Goal: Transaction & Acquisition: Purchase product/service

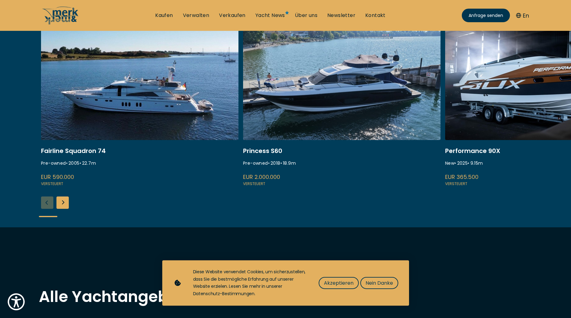
scroll to position [235, 0]
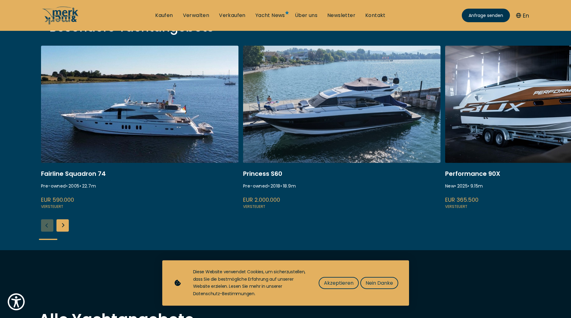
click at [61, 227] on div "Next slide" at bounding box center [62, 225] width 12 height 12
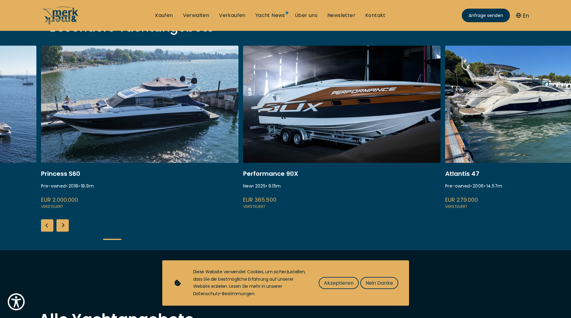
click at [61, 228] on div "Next slide" at bounding box center [62, 225] width 12 height 12
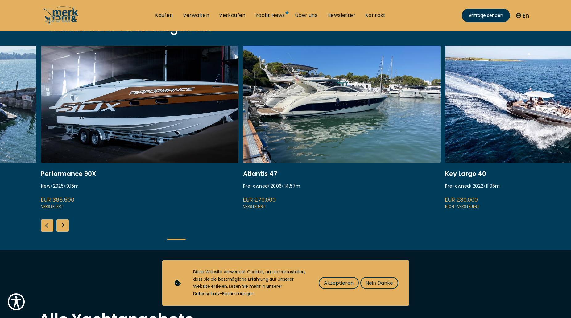
click at [61, 228] on div "Next slide" at bounding box center [62, 225] width 12 height 12
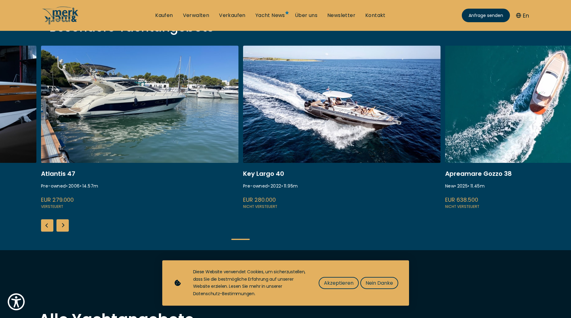
click at [61, 228] on div "Next slide" at bounding box center [62, 225] width 12 height 12
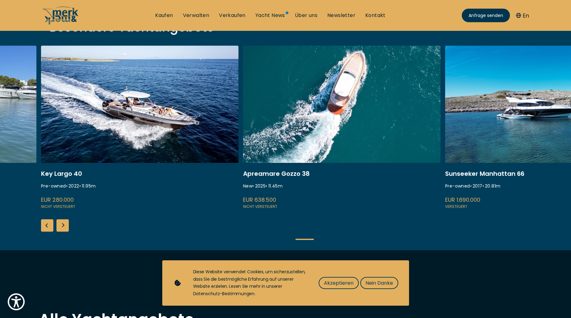
click at [61, 228] on div "Next slide" at bounding box center [62, 225] width 12 height 12
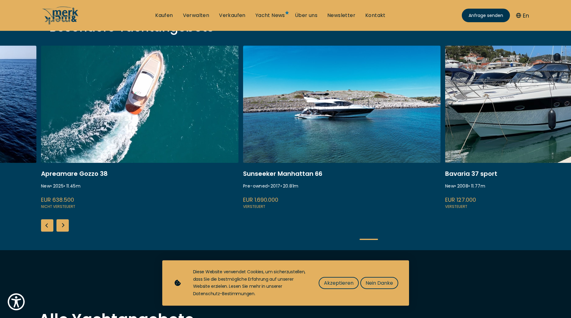
click at [61, 228] on div "Next slide" at bounding box center [62, 225] width 12 height 12
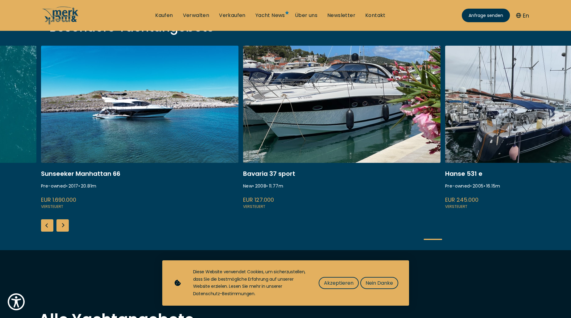
click at [61, 228] on div "Next slide" at bounding box center [62, 225] width 12 height 12
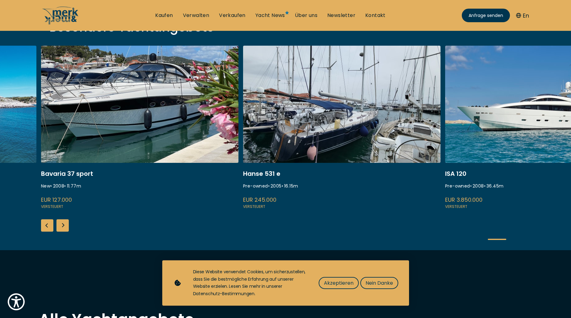
click at [61, 228] on div "Next slide" at bounding box center [62, 225] width 12 height 12
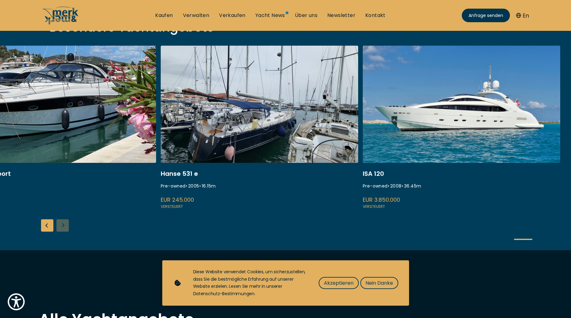
click at [61, 228] on div "Fairline Squadron 74 Pre-owned • 2005 • 22.7 m EUR 590.000 Versteuert Princess …" at bounding box center [285, 148] width 571 height 204
click at [45, 224] on div "Previous slide" at bounding box center [47, 225] width 12 height 12
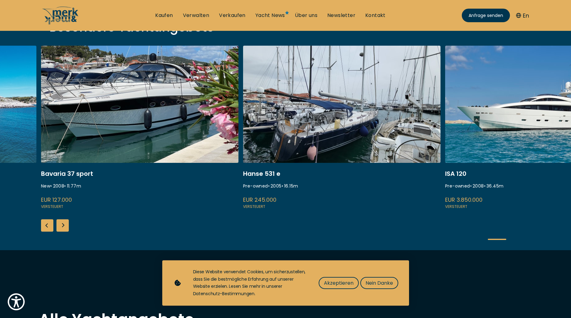
click at [45, 224] on div "Previous slide" at bounding box center [47, 225] width 12 height 12
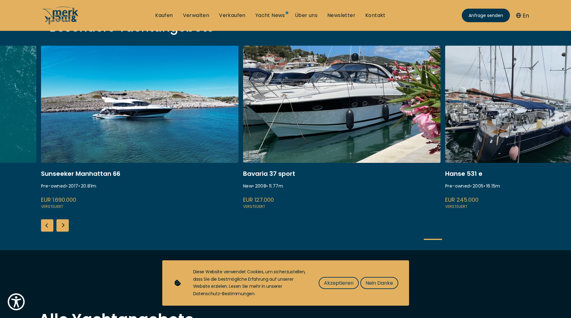
click at [45, 224] on div "Previous slide" at bounding box center [47, 225] width 12 height 12
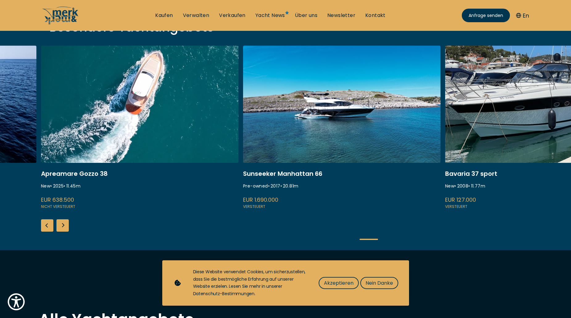
click at [367, 133] on link at bounding box center [341, 128] width 197 height 164
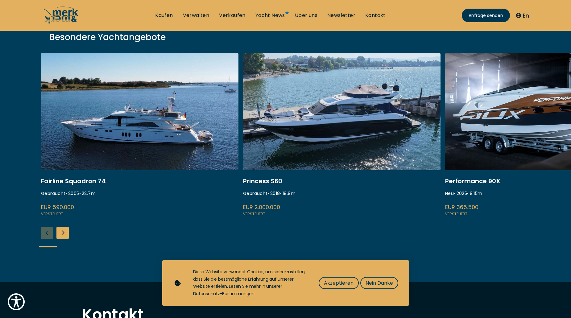
scroll to position [92, 0]
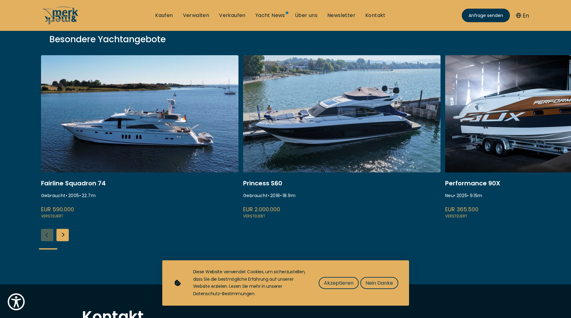
click at [311, 111] on link at bounding box center [341, 137] width 197 height 164
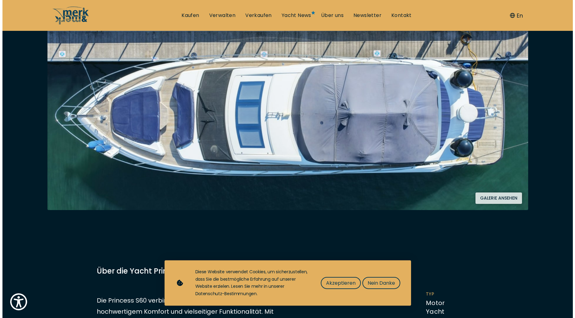
scroll to position [123, 0]
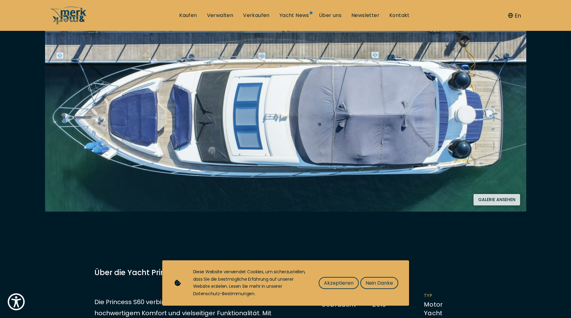
click at [504, 202] on button "Galerie ansehen" at bounding box center [496, 199] width 47 height 11
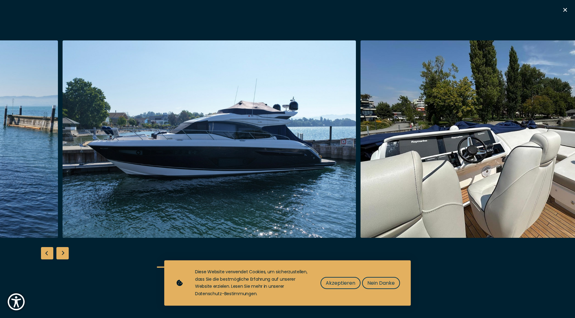
click at [239, 119] on img "button" at bounding box center [210, 138] width 294 height 197
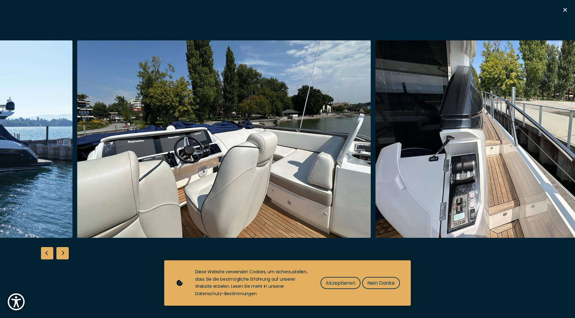
click at [238, 101] on img "button" at bounding box center [224, 138] width 294 height 197
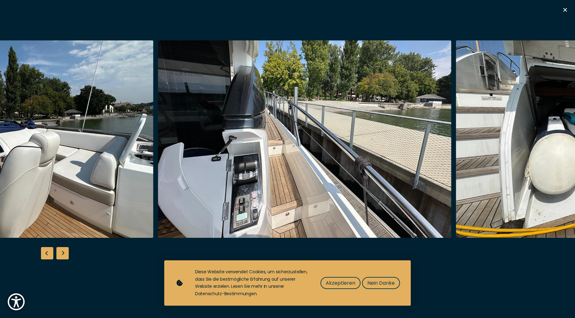
click at [240, 110] on img "button" at bounding box center [305, 138] width 294 height 197
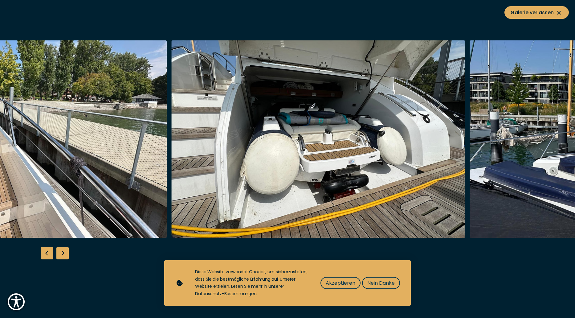
click at [104, 97] on img "button" at bounding box center [20, 138] width 294 height 197
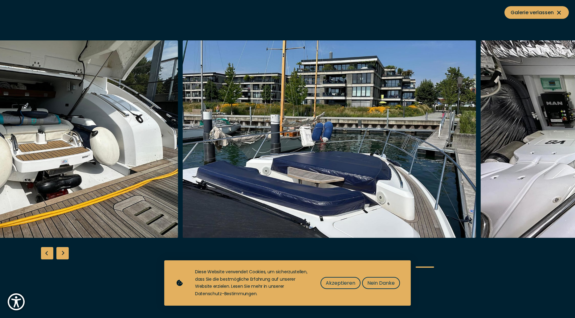
click at [182, 129] on img "button" at bounding box center [329, 138] width 294 height 197
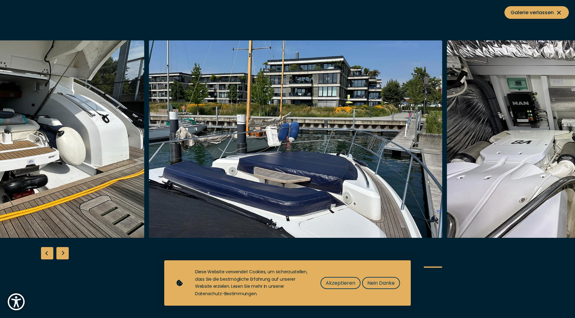
click at [443, 132] on img "button" at bounding box center [296, 138] width 294 height 197
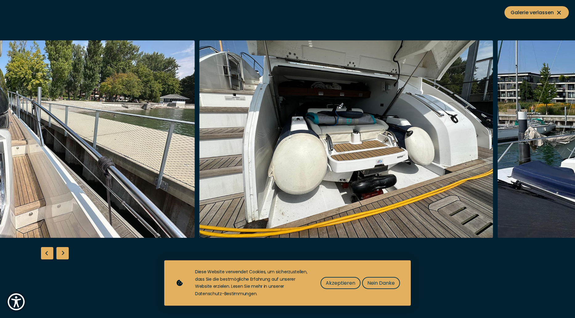
click at [386, 123] on img "button" at bounding box center [346, 138] width 294 height 197
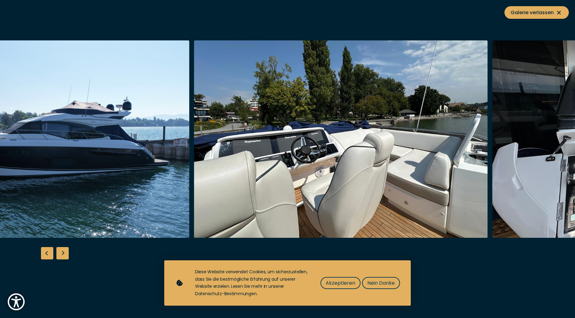
click at [440, 133] on img "button" at bounding box center [341, 138] width 294 height 197
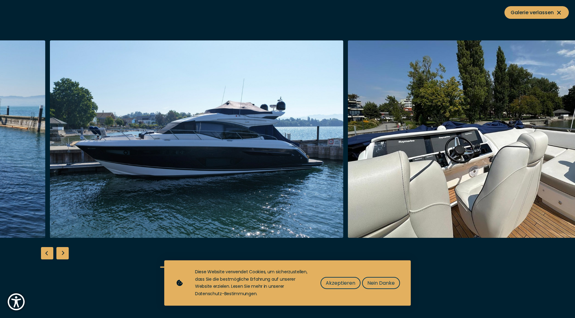
click at [338, 120] on img "button" at bounding box center [197, 138] width 294 height 197
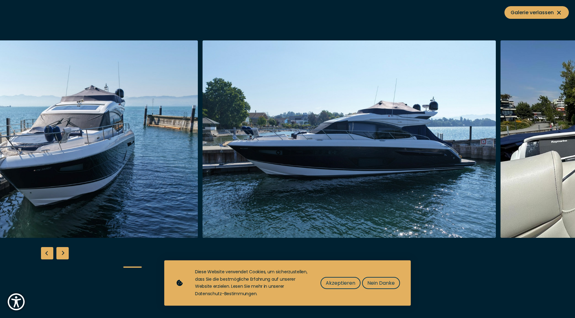
click at [380, 125] on img "button" at bounding box center [350, 138] width 294 height 197
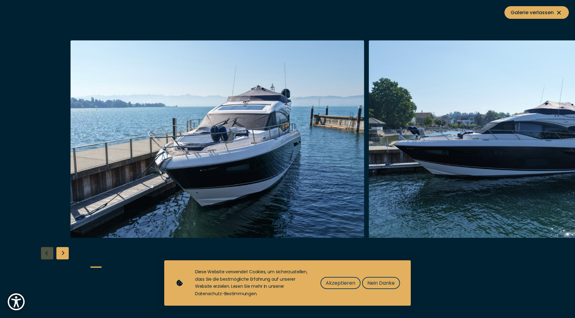
click at [425, 132] on div at bounding box center [358, 138] width 575 height 197
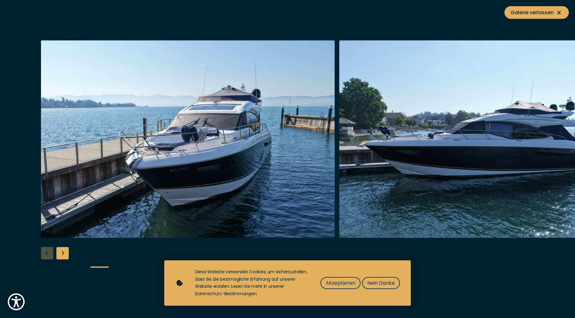
click at [58, 249] on div "Next slide" at bounding box center [62, 253] width 12 height 12
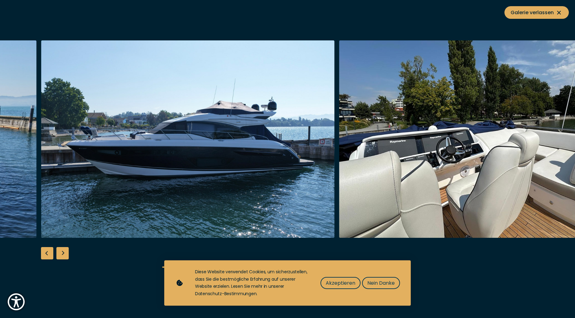
click at [58, 249] on div "Next slide" at bounding box center [62, 253] width 12 height 12
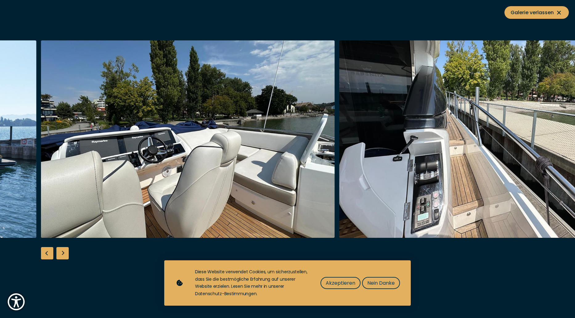
click at [58, 249] on div "Next slide" at bounding box center [62, 253] width 12 height 12
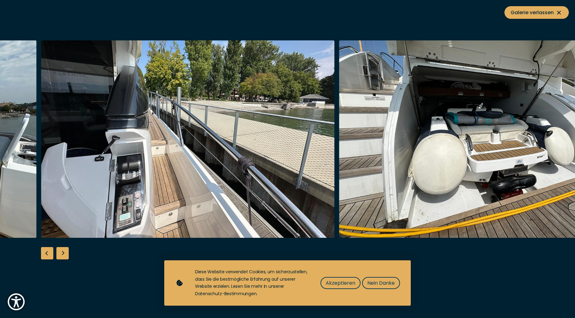
click at [58, 249] on div "Next slide" at bounding box center [62, 253] width 12 height 12
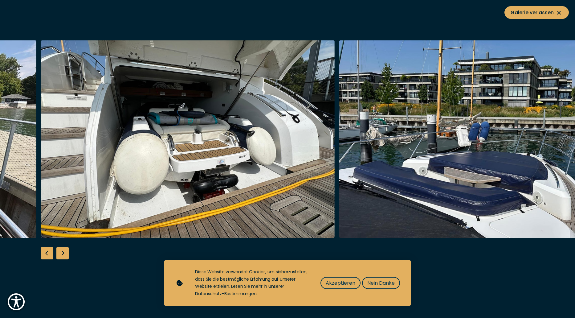
click at [59, 249] on div "Next slide" at bounding box center [62, 253] width 12 height 12
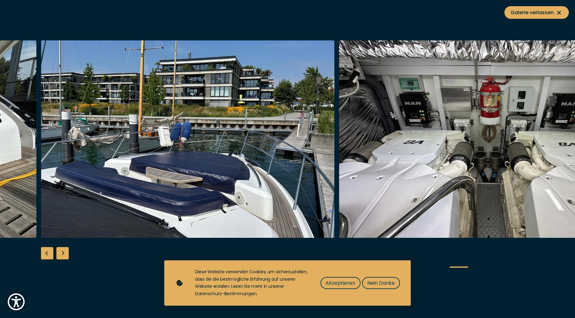
click at [59, 249] on div "Next slide" at bounding box center [62, 253] width 12 height 12
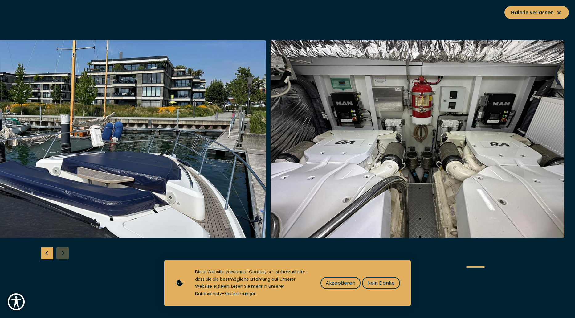
click at [59, 249] on div at bounding box center [287, 158] width 575 height 237
